Goal: Task Accomplishment & Management: Manage account settings

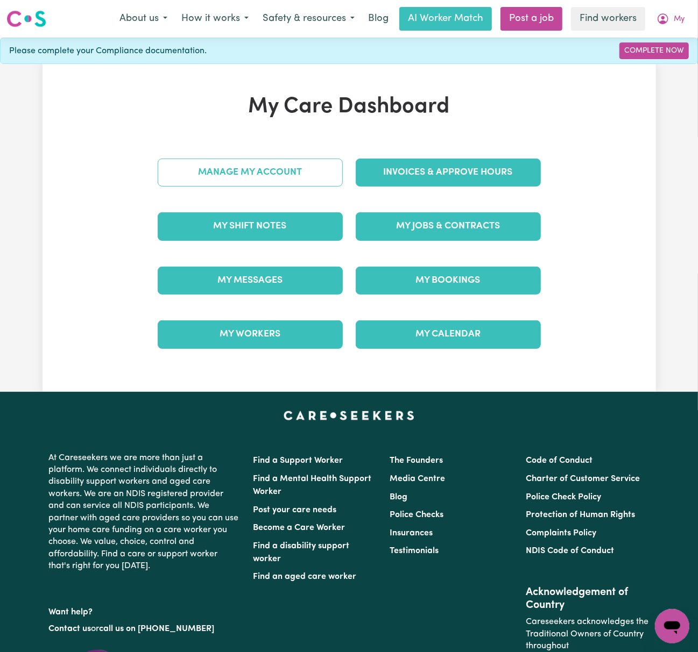
click at [314, 179] on link "Manage My Account" at bounding box center [250, 173] width 185 height 28
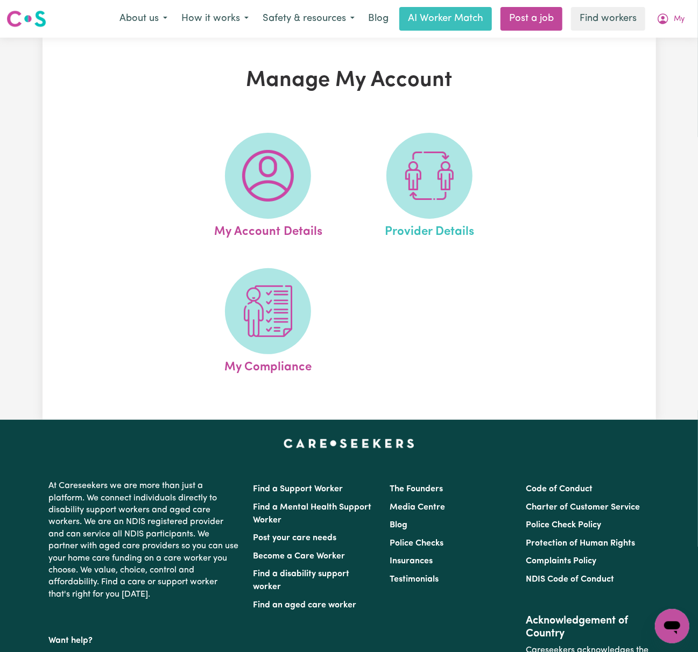
drag, startPoint x: 314, startPoint y: 179, endPoint x: 475, endPoint y: 208, distance: 163.9
click at [475, 208] on link "Provider Details" at bounding box center [429, 187] width 155 height 109
select select "AGED_HOME_CARE"
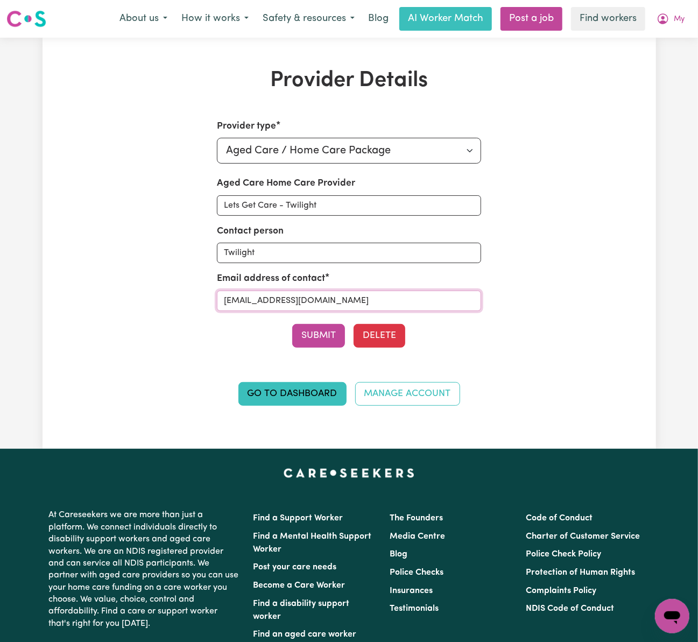
click at [435, 300] on input "[EMAIL_ADDRESS][DOMAIN_NAME]" at bounding box center [349, 300] width 264 height 20
paste input "[EMAIL_ADDRESS][DOMAIN_NAME]"
type input "[EMAIL_ADDRESS][DOMAIN_NAME]"
click at [687, 18] on button "My" at bounding box center [670, 19] width 42 height 23
click at [683, 41] on link "My Dashboard" at bounding box center [648, 42] width 85 height 20
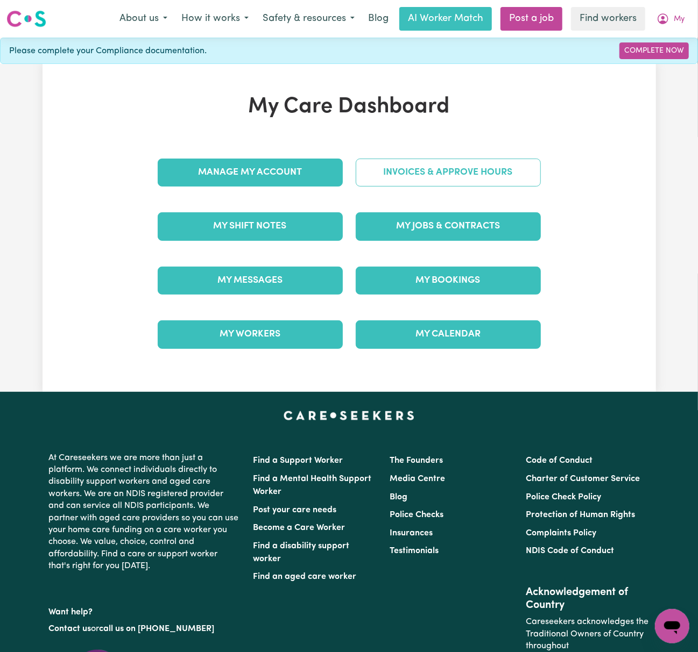
click at [514, 171] on link "Invoices & Approve Hours" at bounding box center [448, 173] width 185 height 28
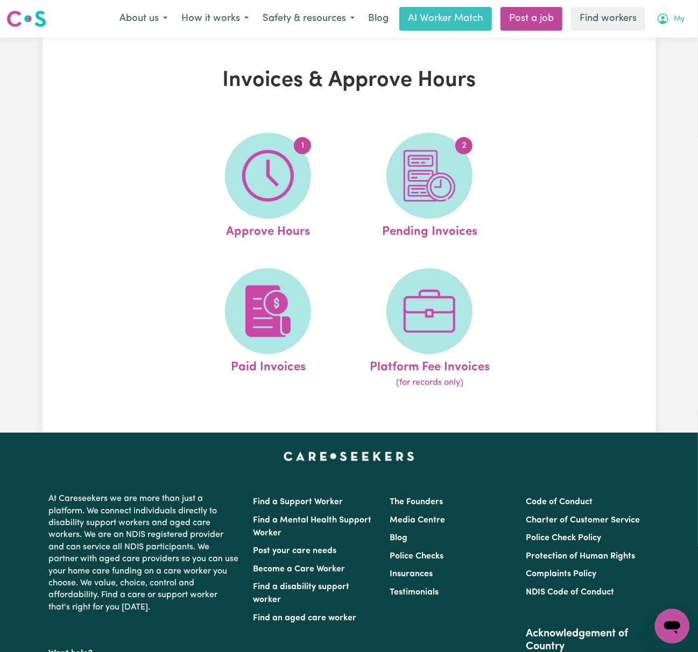
click at [678, 20] on span "My" at bounding box center [678, 19] width 11 height 12
click at [677, 37] on link "My Dashboard" at bounding box center [648, 42] width 85 height 20
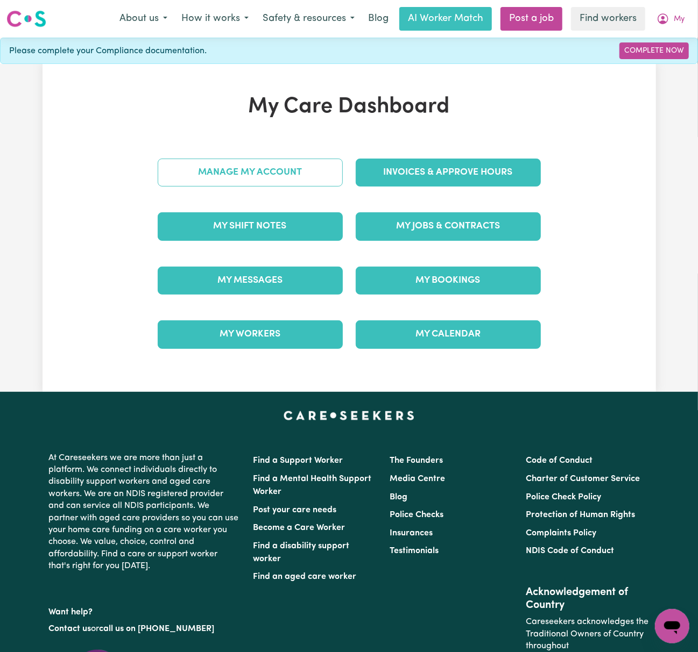
click at [311, 177] on link "Manage My Account" at bounding box center [250, 173] width 185 height 28
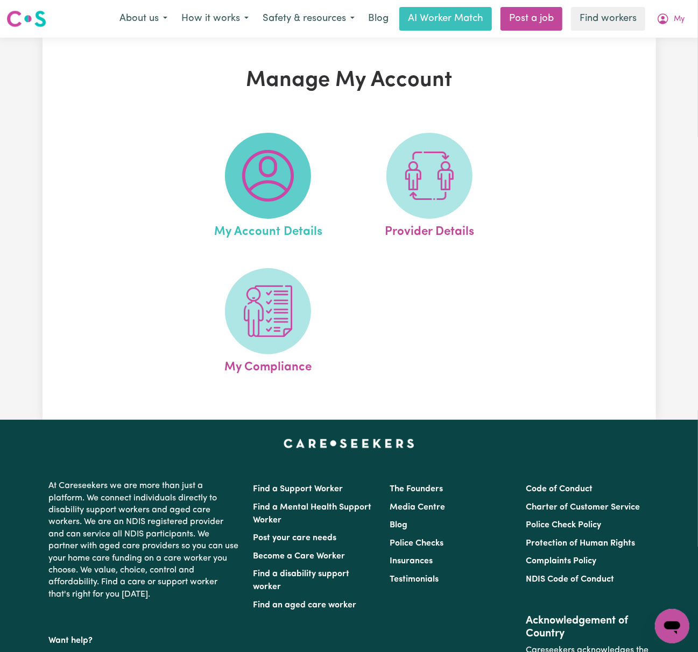
click at [279, 172] on img at bounding box center [268, 176] width 52 height 52
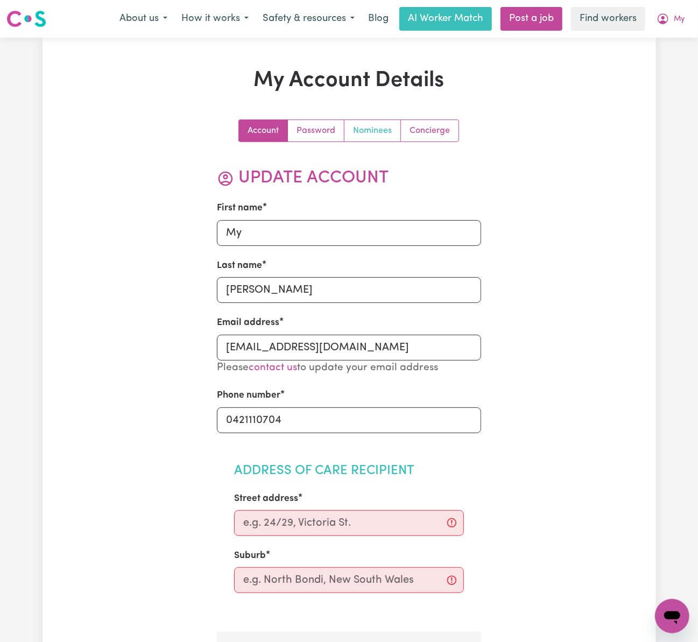
click at [362, 129] on link "Nominees" at bounding box center [372, 131] width 56 height 22
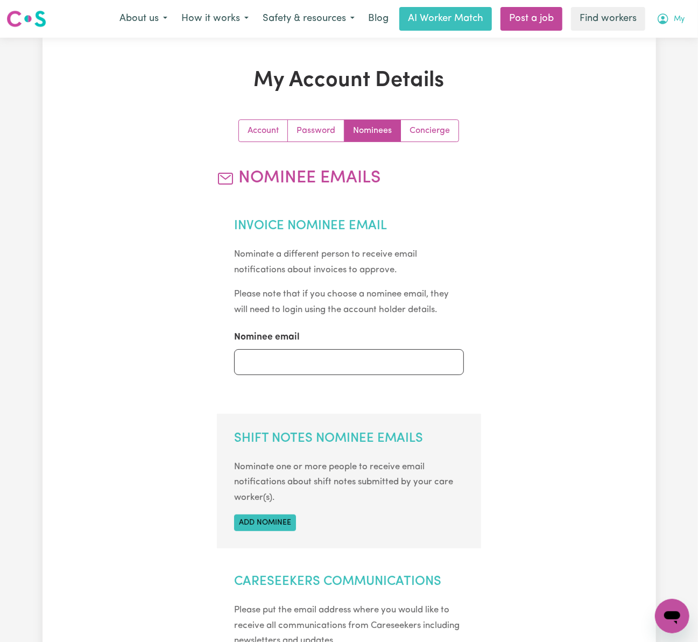
click at [685, 18] on button "My" at bounding box center [670, 19] width 42 height 23
click at [670, 38] on link "My Dashboard" at bounding box center [648, 42] width 85 height 20
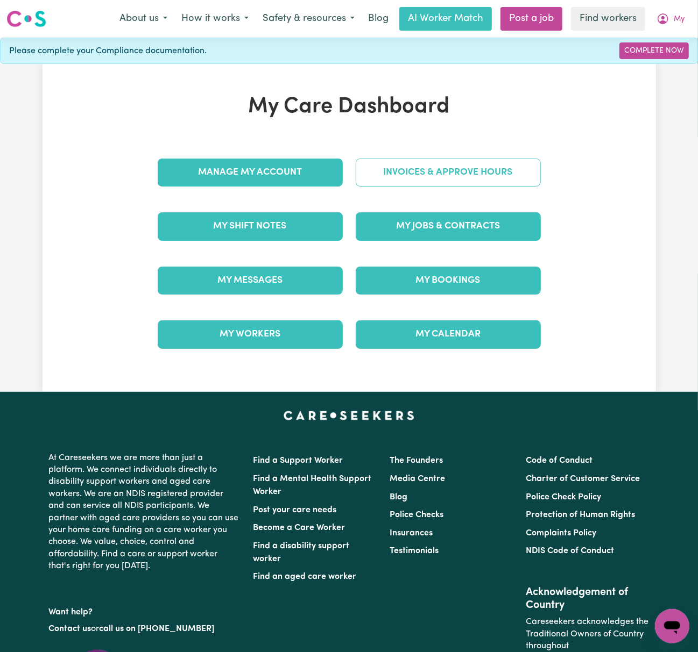
click at [496, 175] on link "Invoices & Approve Hours" at bounding box center [448, 173] width 185 height 28
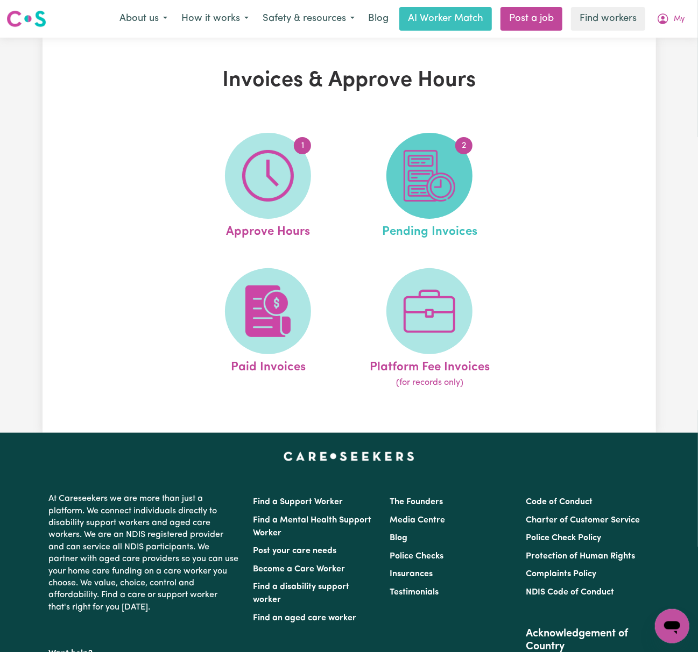
click at [467, 196] on span "2" at bounding box center [429, 176] width 86 height 86
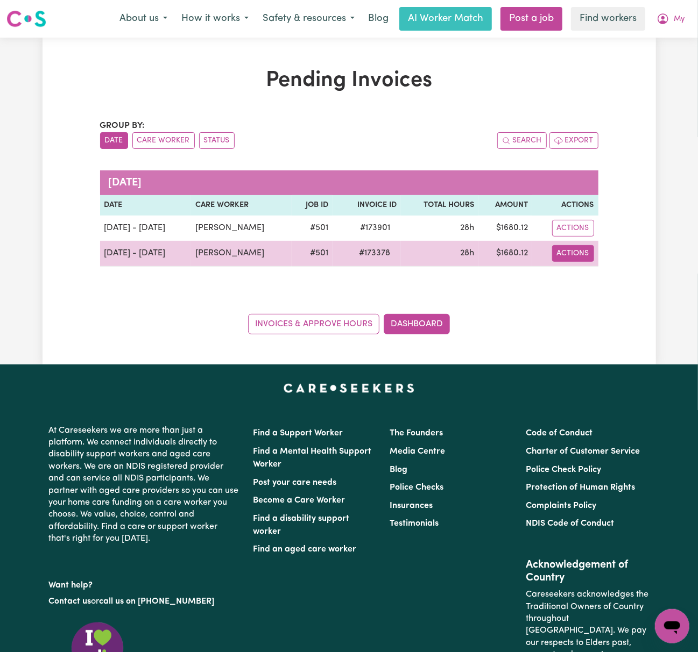
click at [579, 257] on button "Actions" at bounding box center [573, 253] width 42 height 17
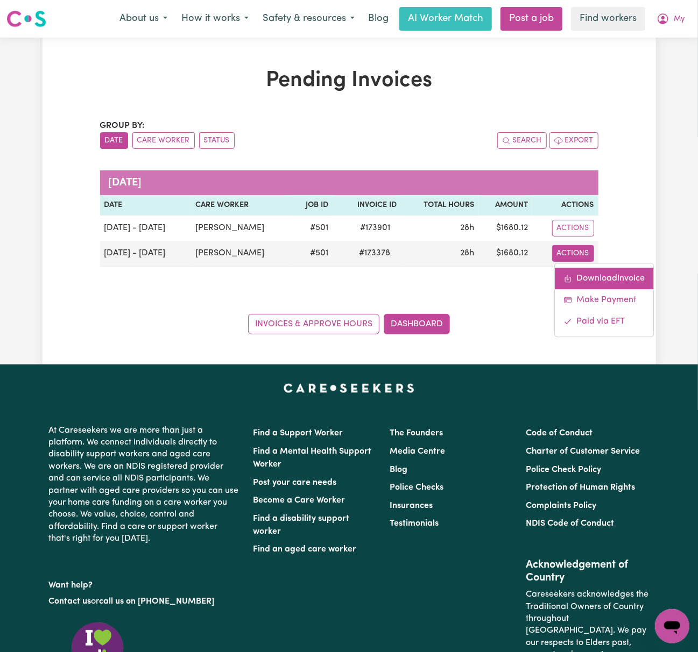
click at [591, 272] on link "Download Invoice" at bounding box center [604, 279] width 98 height 22
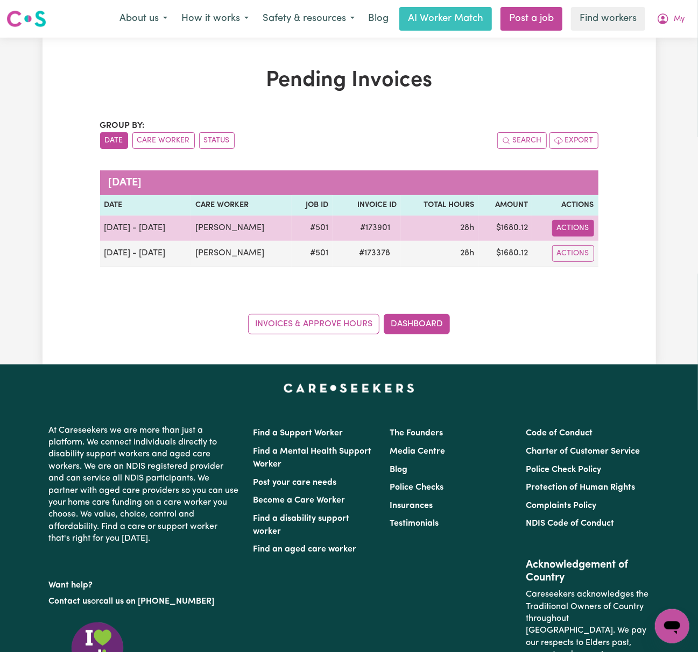
click at [586, 229] on button "Actions" at bounding box center [573, 228] width 42 height 17
click at [591, 244] on link "Download Invoice" at bounding box center [604, 254] width 98 height 22
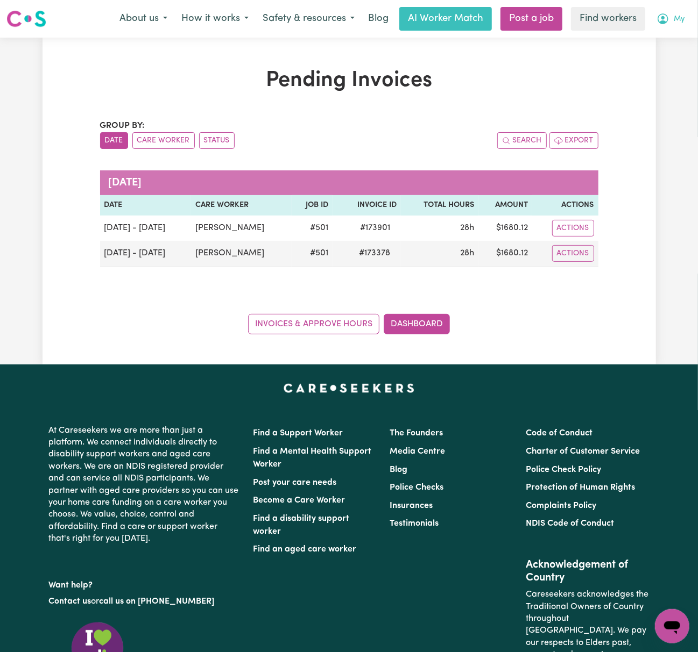
click at [676, 16] on span "My" at bounding box center [678, 19] width 11 height 12
click at [674, 63] on link "Logout" at bounding box center [648, 62] width 85 height 20
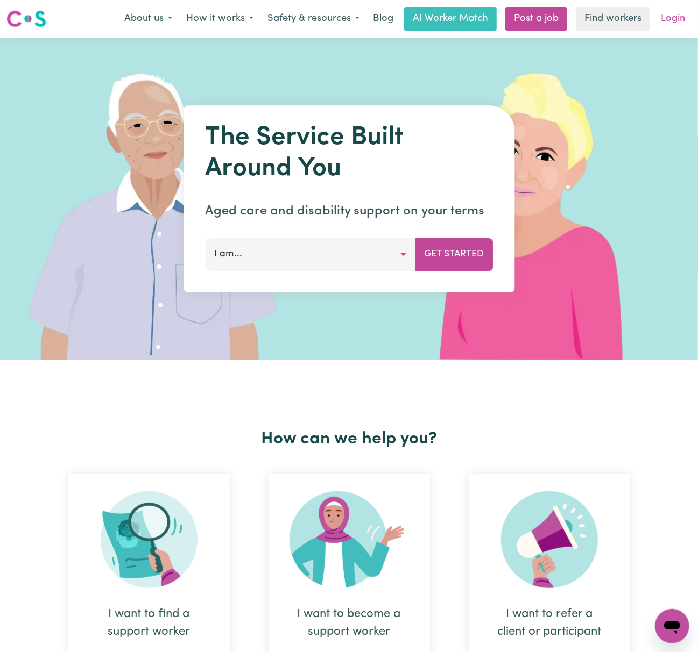
click at [665, 25] on link "Login" at bounding box center [672, 19] width 37 height 24
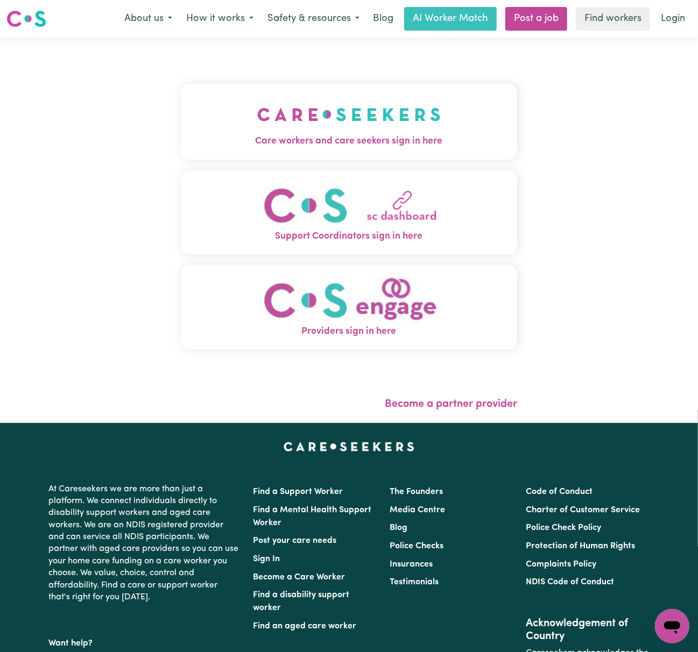
click at [288, 138] on span "Care workers and care seekers sign in here" at bounding box center [349, 141] width 336 height 14
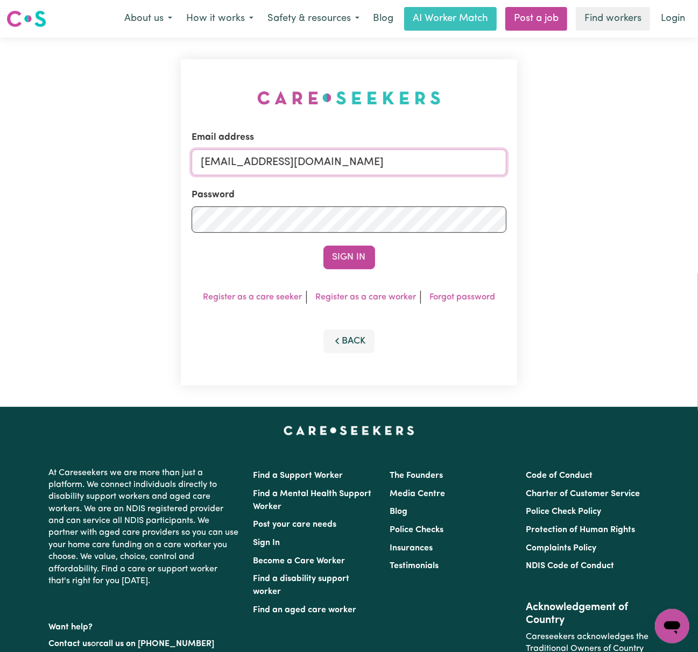
drag, startPoint x: 282, startPoint y: 166, endPoint x: 287, endPoint y: 174, distance: 9.9
click at [282, 166] on input "[EMAIL_ADDRESS][DOMAIN_NAME]" at bounding box center [348, 163] width 315 height 26
drag, startPoint x: 257, startPoint y: 161, endPoint x: 672, endPoint y: 165, distance: 415.2
click at [672, 165] on div "Email address [EMAIL_ADDRESS][DOMAIN_NAME] Password Sign In Register as a care …" at bounding box center [349, 222] width 698 height 369
type input "superuser~[EMAIL_ADDRESS][PERSON_NAME][DOMAIN_NAME]"
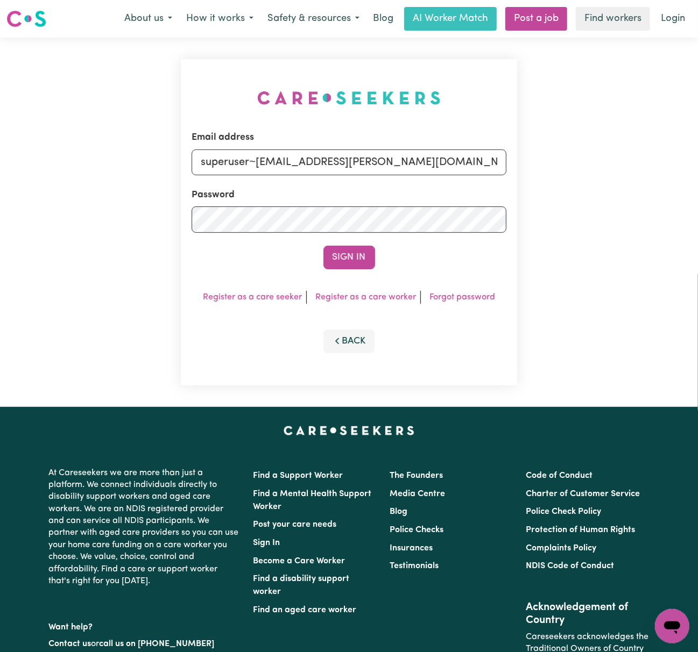
click at [323, 246] on button "Sign In" at bounding box center [349, 258] width 52 height 24
